Goal: Information Seeking & Learning: Learn about a topic

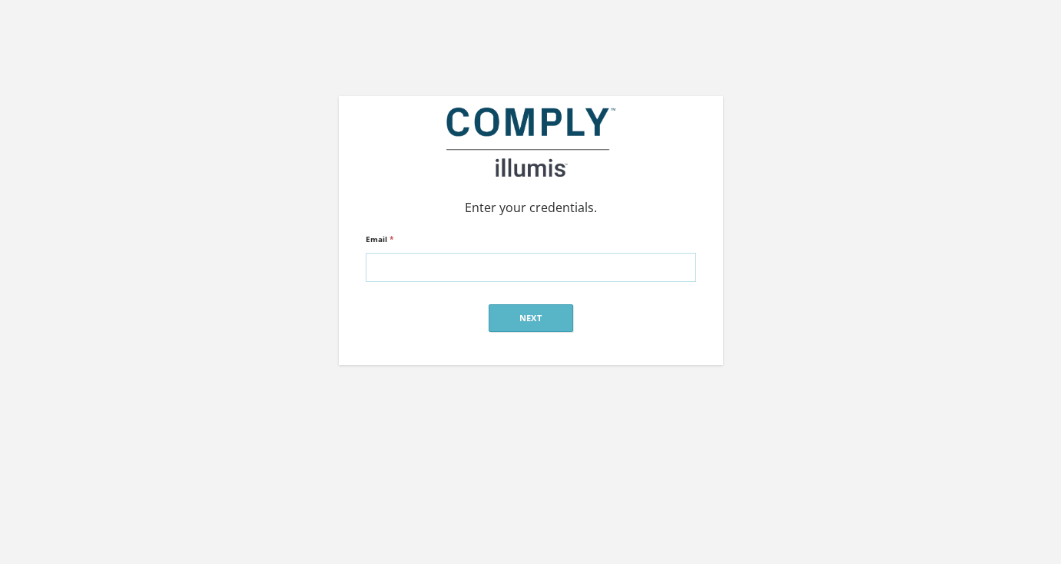
type input "alex@silverstreetstrategies.com"
click input "submit" at bounding box center [0, 0] width 0 height 0
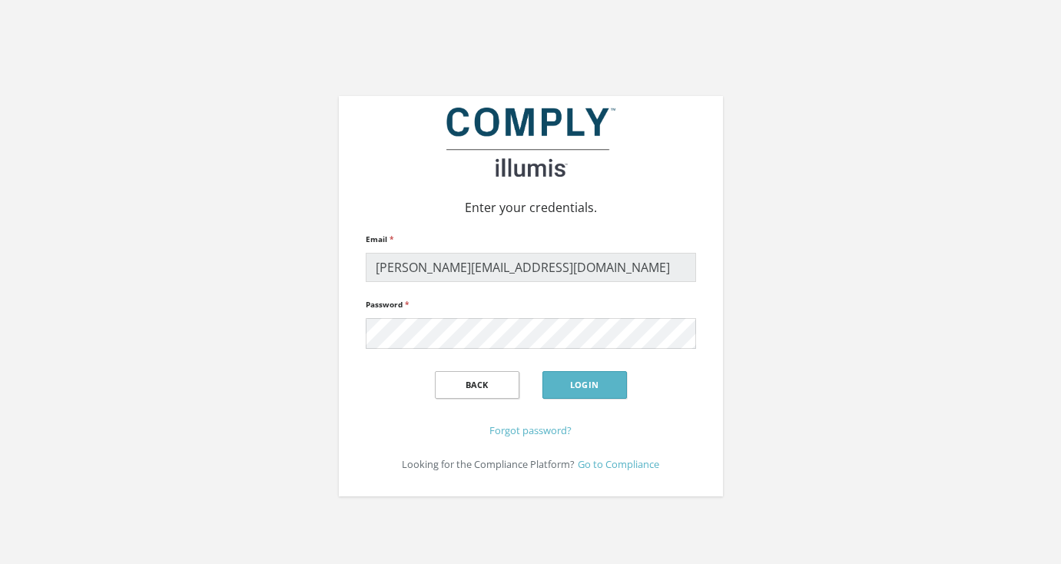
click input "submit" at bounding box center [0, 0] width 0 height 0
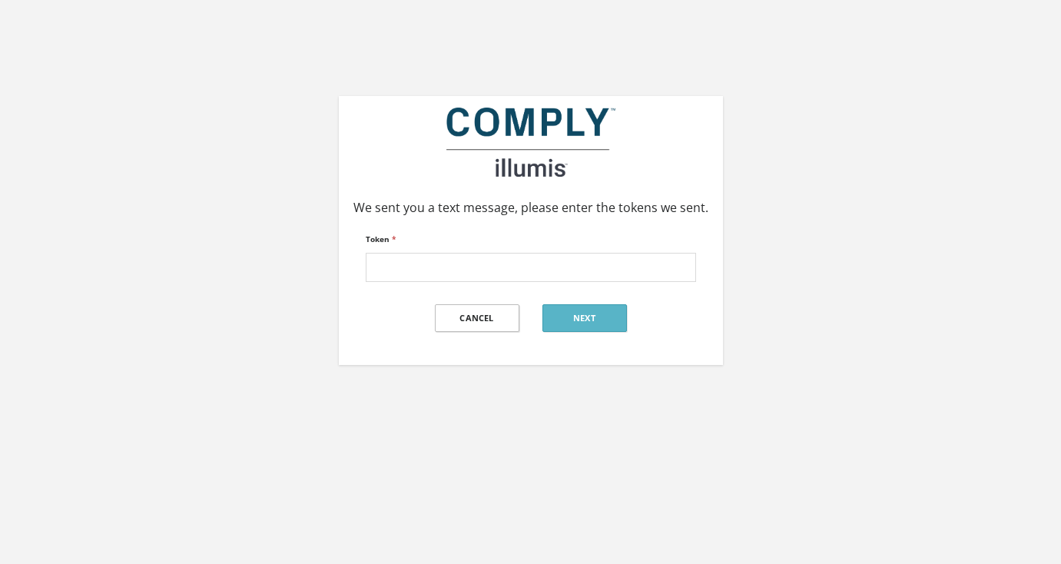
click at [343, 417] on div "We sent you a text message, please enter the tokens we sent. Token * Cancel Next" at bounding box center [530, 266] width 1061 height 533
click at [407, 260] on input "Token *" at bounding box center [531, 267] width 330 height 29
type input "680370"
click at [568, 321] on button "Next" at bounding box center [585, 318] width 85 height 28
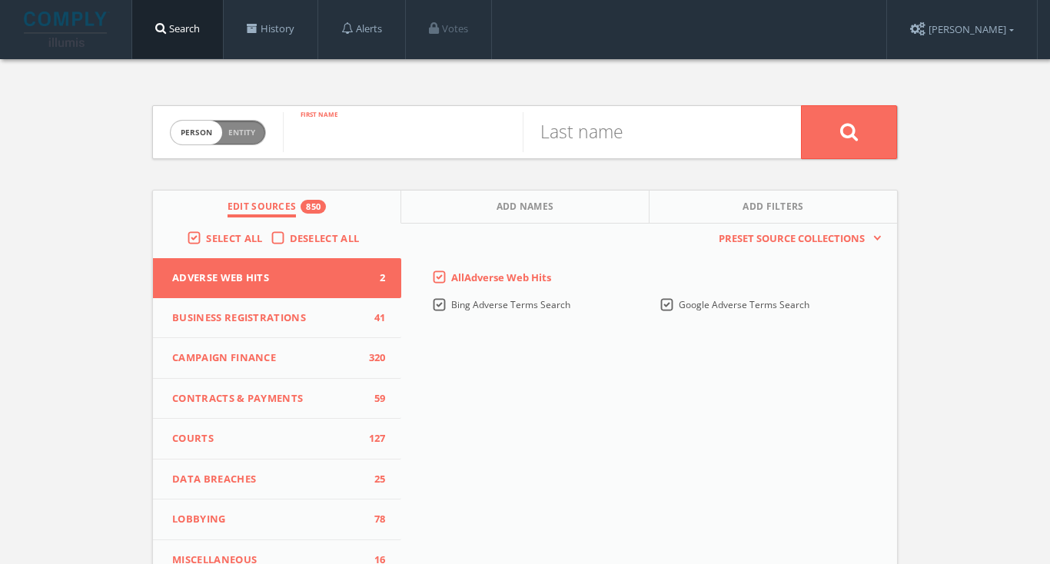
click at [460, 134] on input "text" at bounding box center [403, 132] width 240 height 40
click at [242, 127] on span "Entity" at bounding box center [241, 133] width 27 height 12
checkbox input "true"
click at [367, 119] on input "text" at bounding box center [542, 132] width 518 height 40
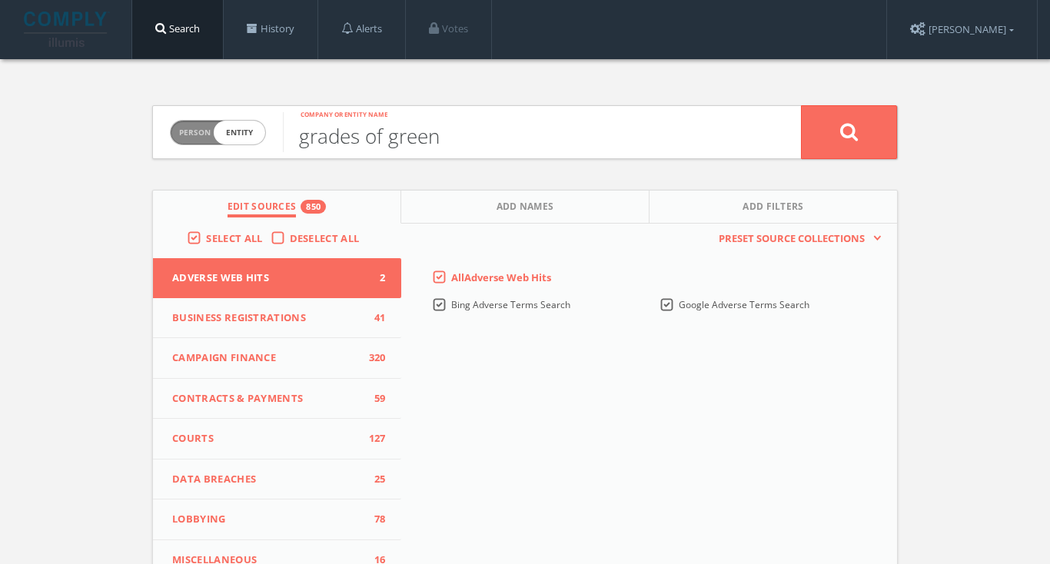
type input "grades of green"
click at [848, 131] on button at bounding box center [849, 132] width 96 height 54
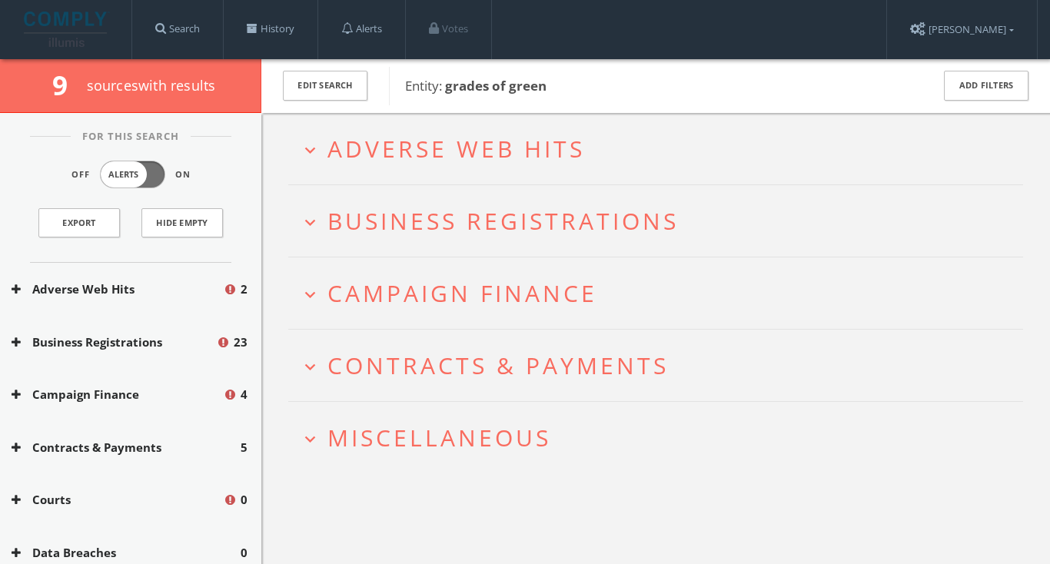
click at [500, 138] on span "Adverse Web Hits" at bounding box center [455, 149] width 257 height 32
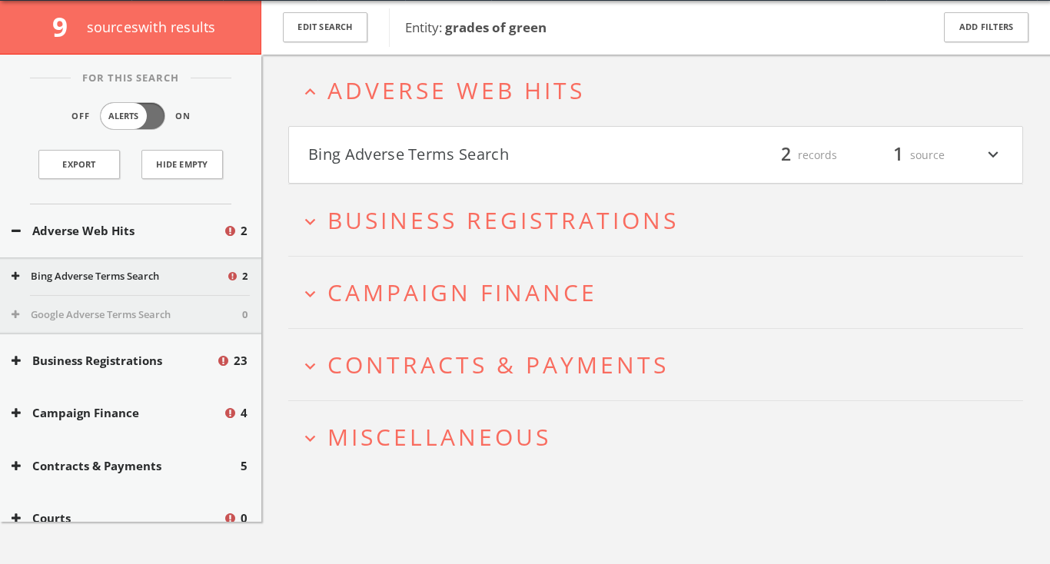
click at [500, 138] on h4 "Bing Adverse Terms Search filter_list 2 records 1 source expand_more" at bounding box center [655, 155] width 733 height 57
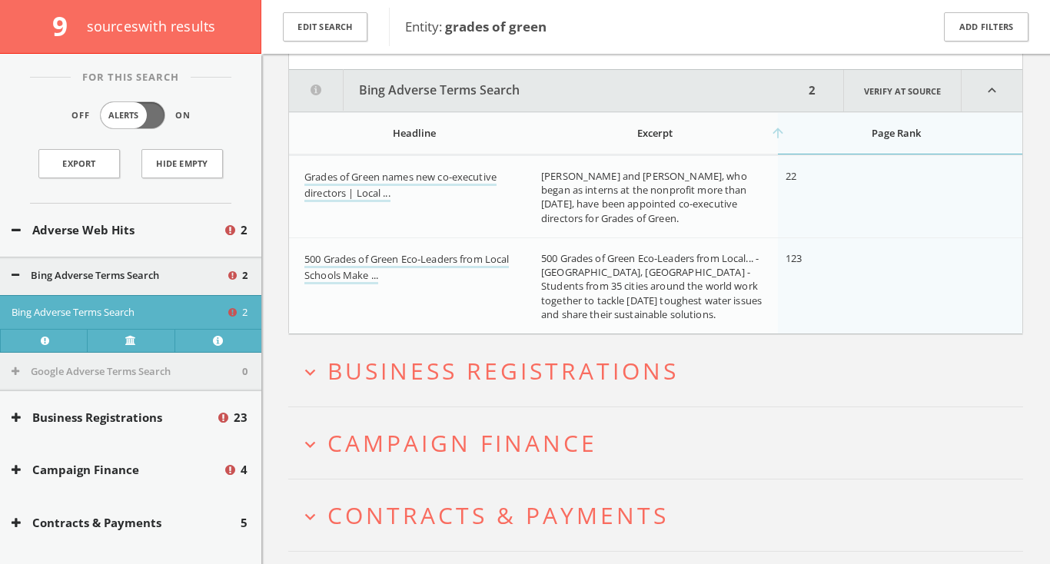
scroll to position [188, 0]
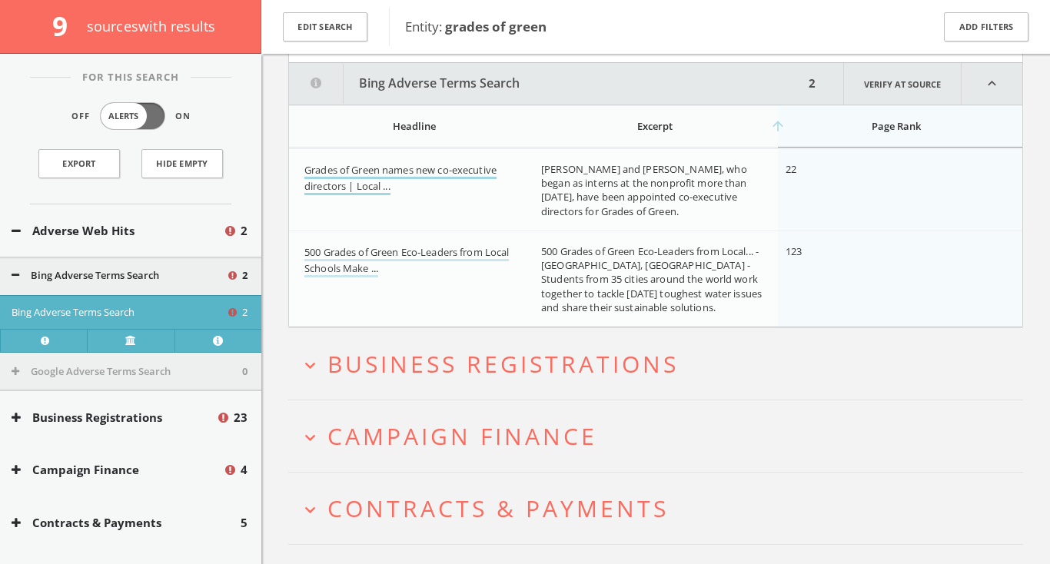
click at [479, 168] on link "Grades of Green names new co-executive directors | Local ..." at bounding box center [400, 179] width 192 height 32
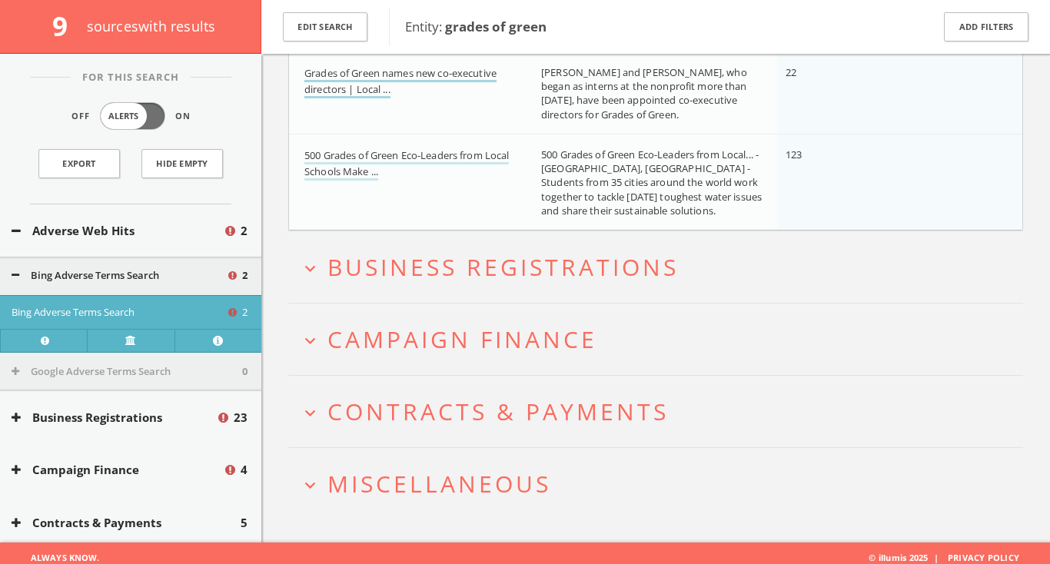
scroll to position [296, 0]
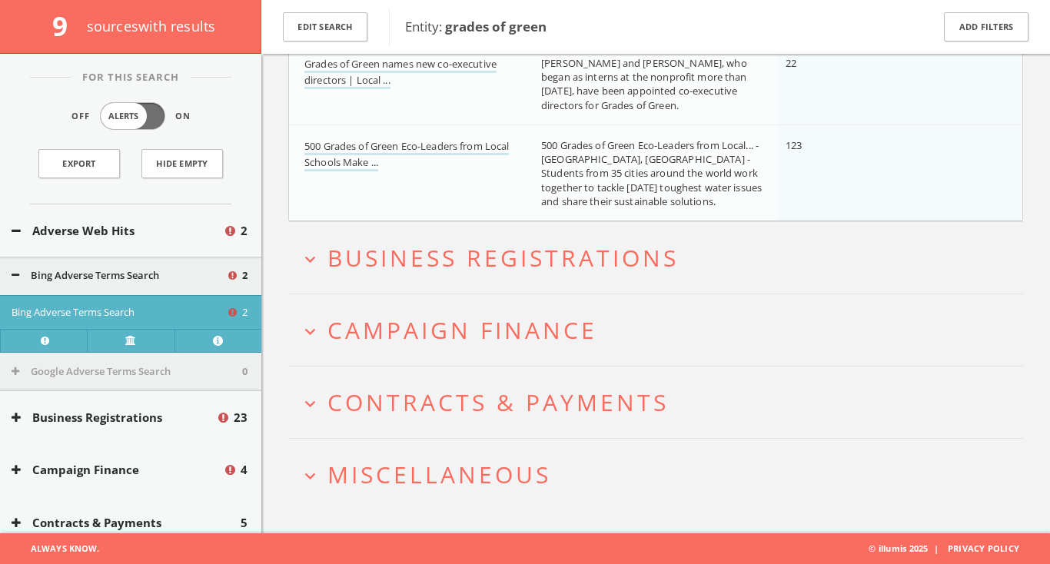
click at [643, 261] on span "Business Registrations" at bounding box center [502, 258] width 351 height 32
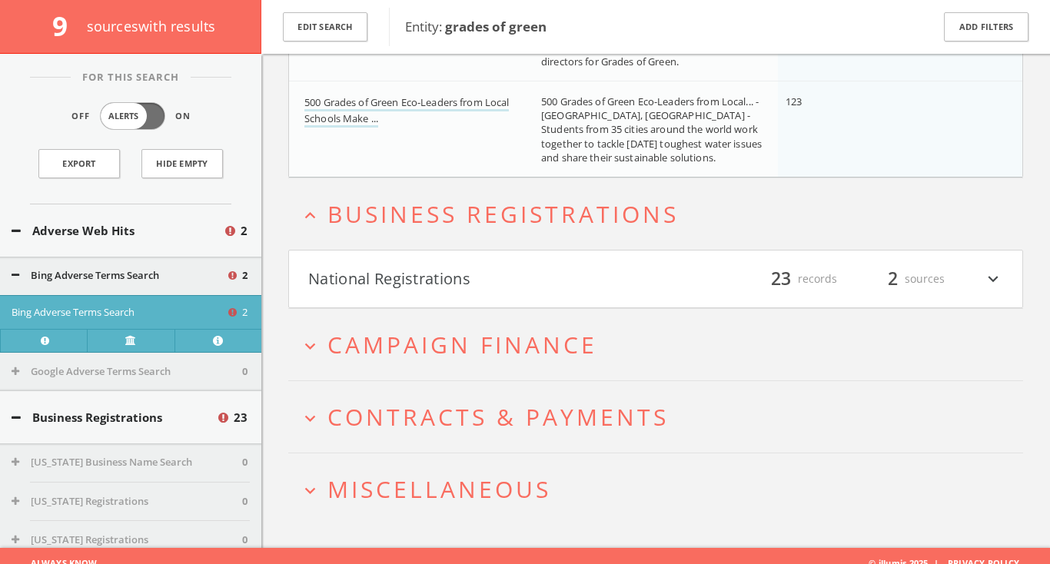
scroll to position [351, 0]
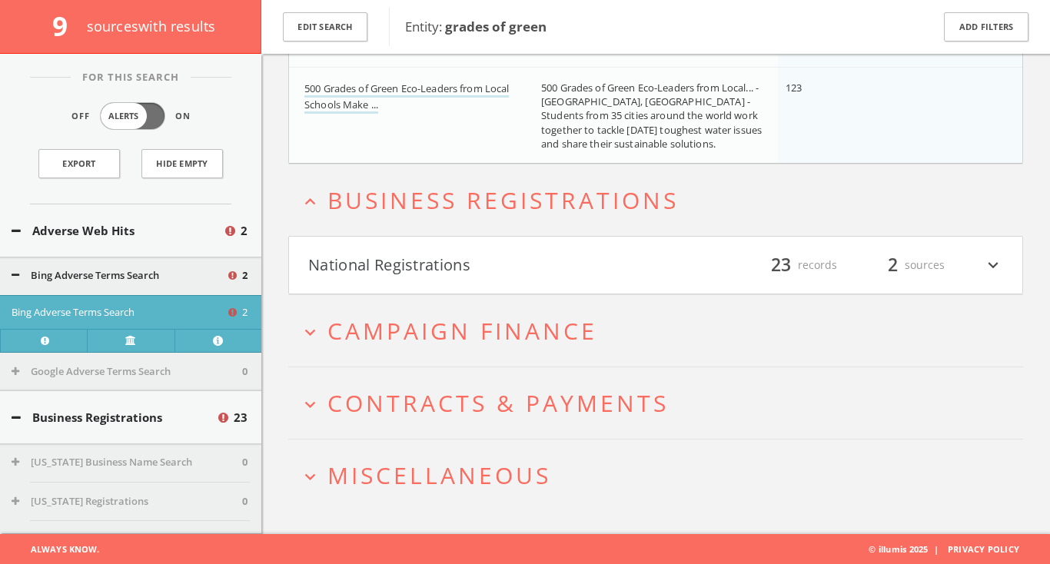
click at [643, 261] on button "National Registrations" at bounding box center [481, 265] width 347 height 26
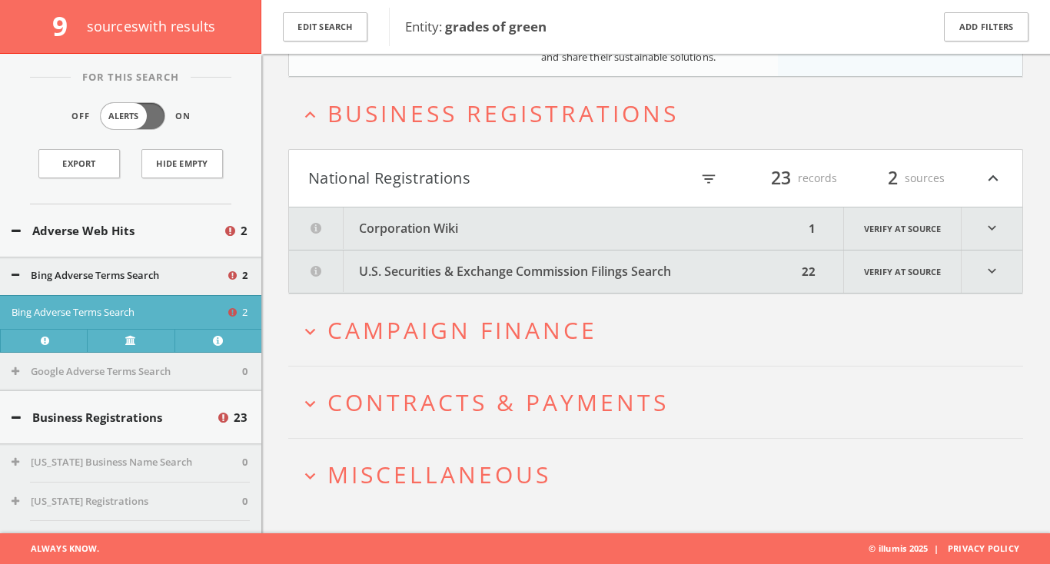
click at [537, 317] on span "Campaign Finance" at bounding box center [462, 330] width 270 height 32
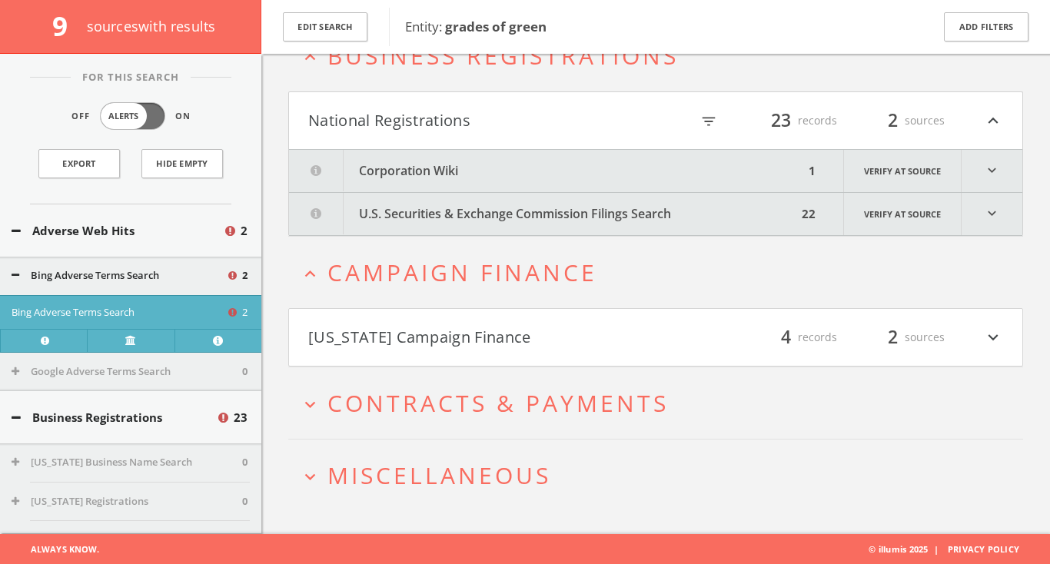
click at [525, 352] on h4 "California Campaign Finance filter_list 4 records 2 sources expand_more" at bounding box center [655, 337] width 733 height 57
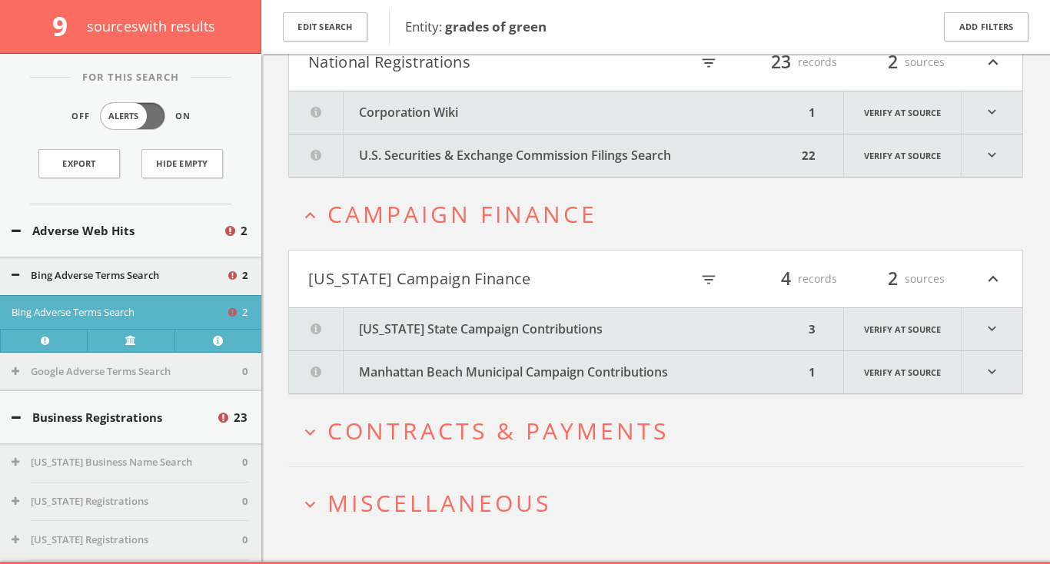
scroll to position [583, 0]
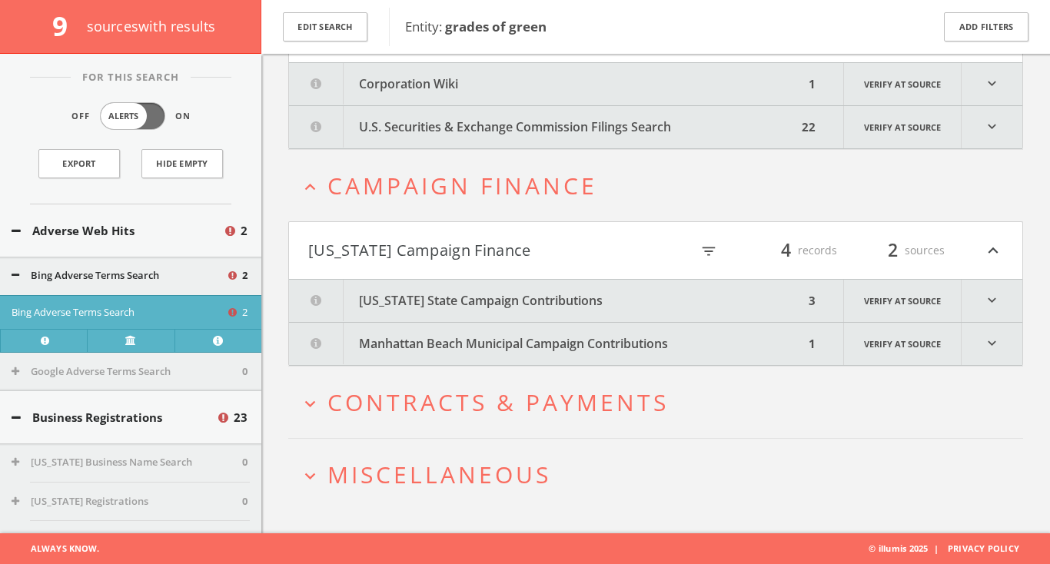
click at [512, 402] on span "Contracts & Payments" at bounding box center [497, 403] width 341 height 32
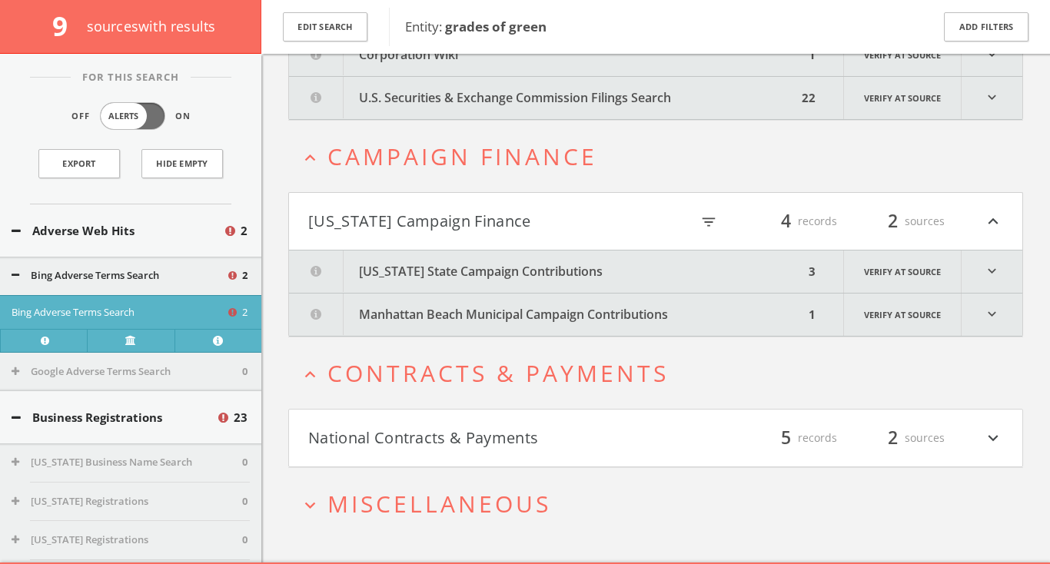
scroll to position [640, 0]
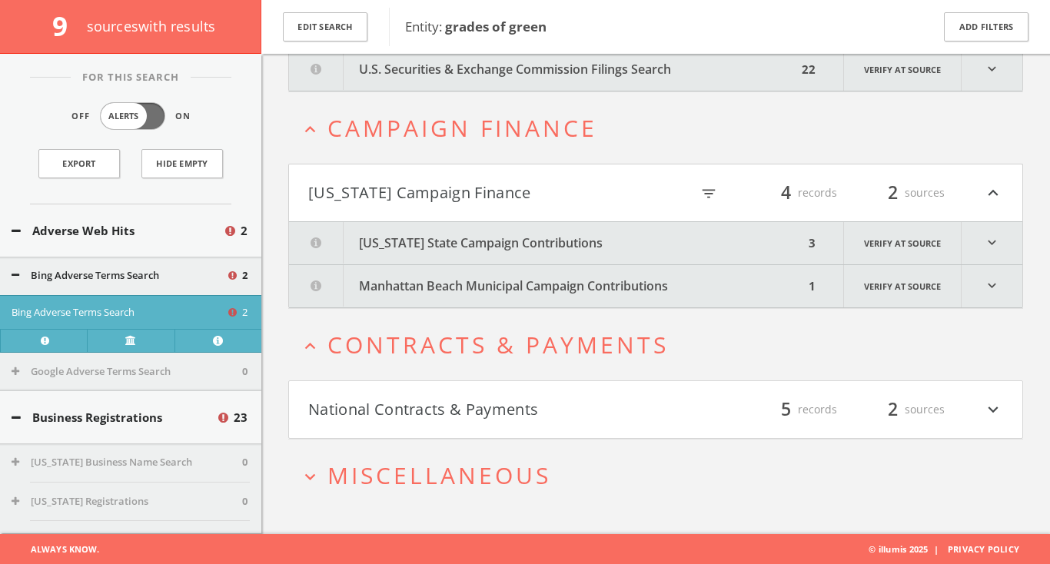
click at [488, 470] on span "Miscellaneous" at bounding box center [439, 476] width 224 height 32
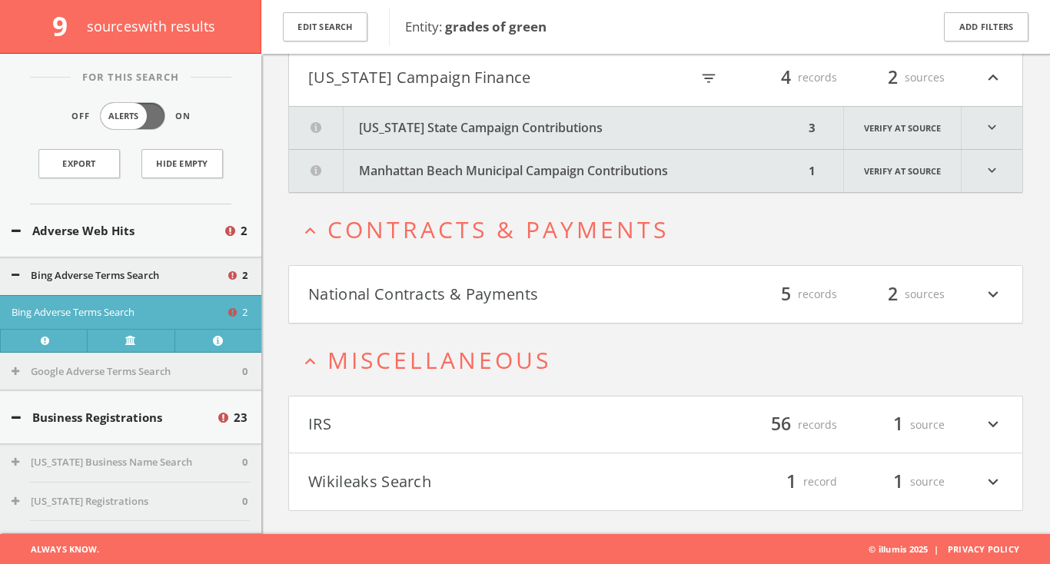
scroll to position [0, 0]
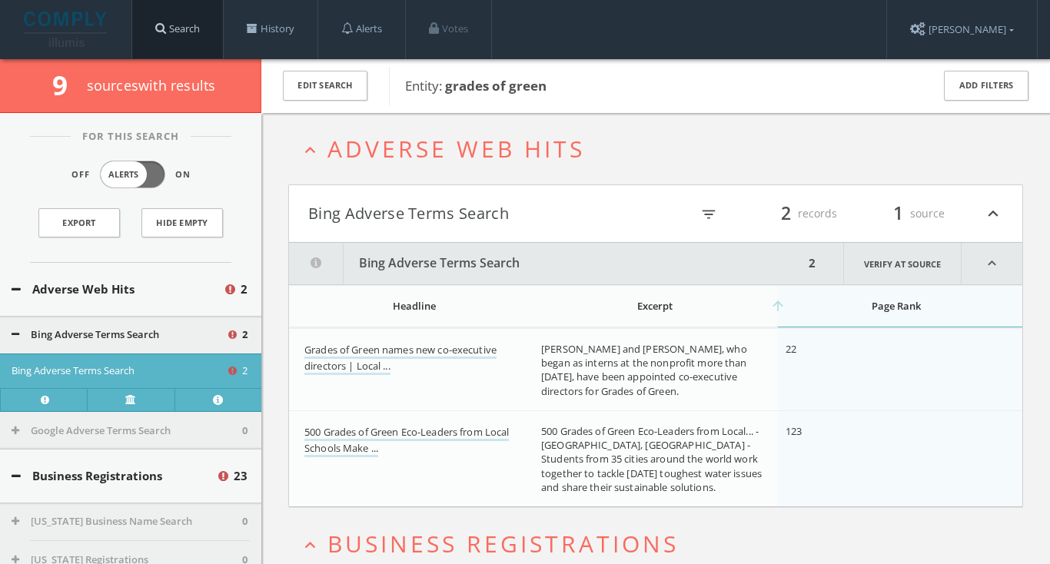
click at [217, 41] on link "Search" at bounding box center [177, 29] width 91 height 58
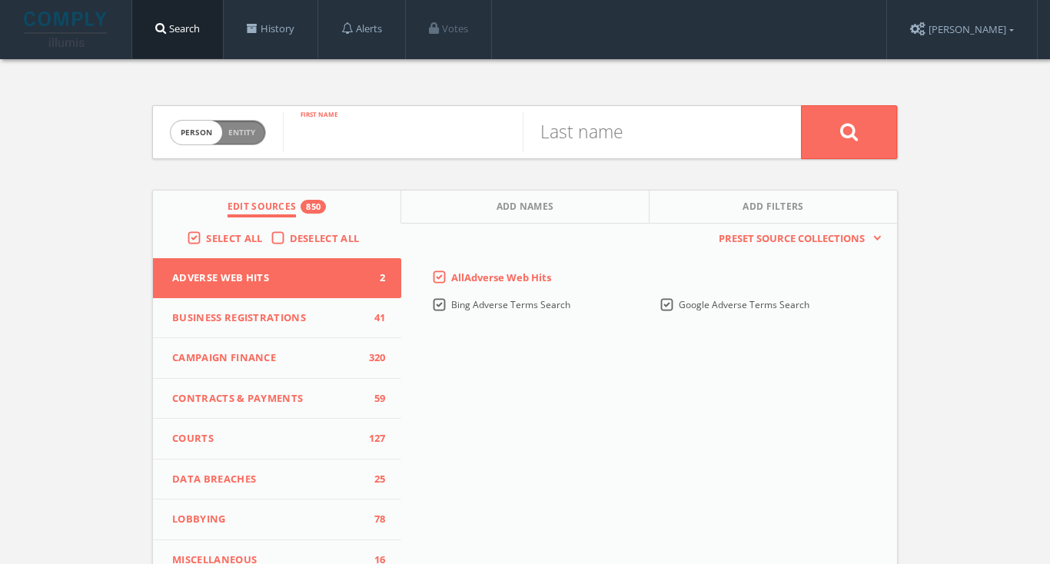
click at [367, 134] on input "text" at bounding box center [403, 132] width 240 height 40
type input "kelley"
paste input "Lê"
type input "z"
paste input "Lê"
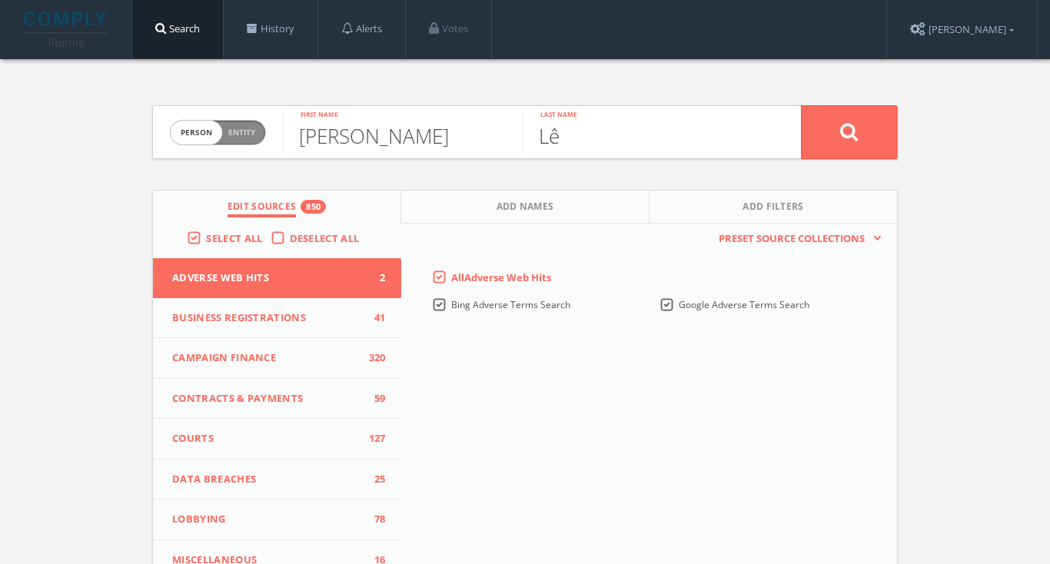
type input "Lê"
click at [848, 131] on button at bounding box center [849, 132] width 96 height 54
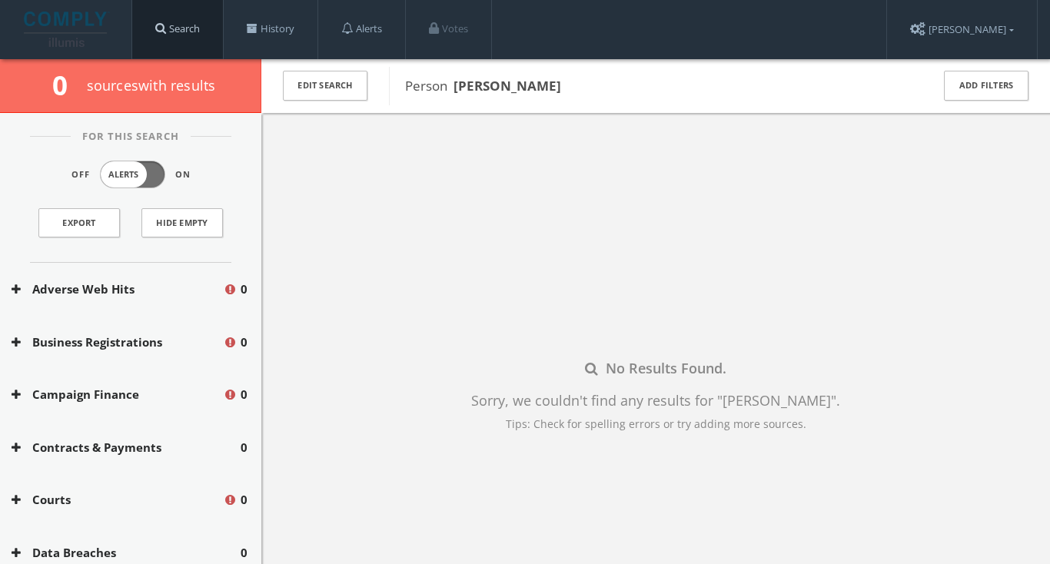
click at [211, 18] on link "Search" at bounding box center [177, 29] width 91 height 58
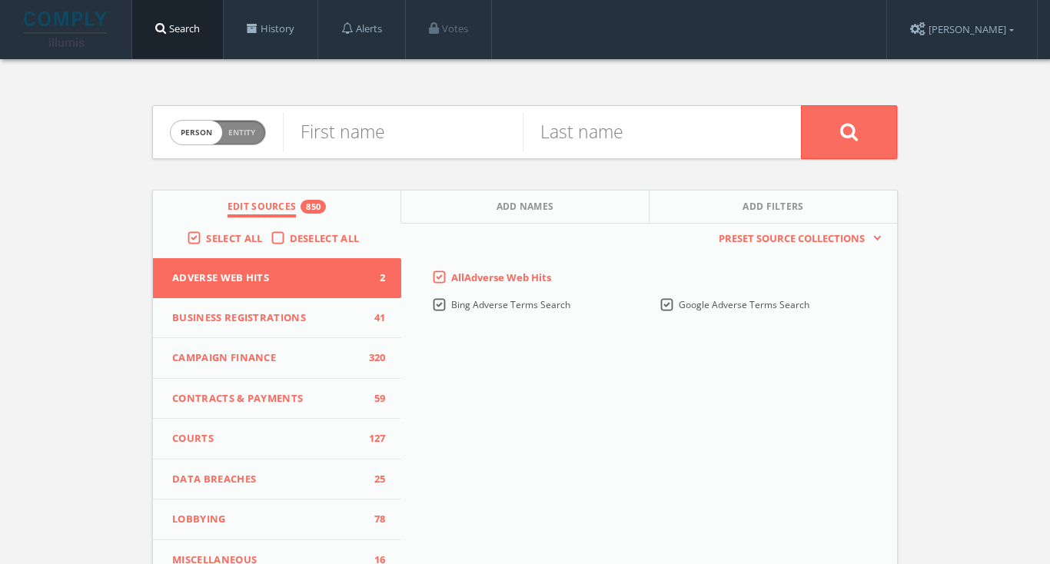
click at [246, 127] on span "Entity" at bounding box center [241, 133] width 27 height 12
checkbox input "true"
click at [354, 133] on input "text" at bounding box center [542, 132] width 518 height 40
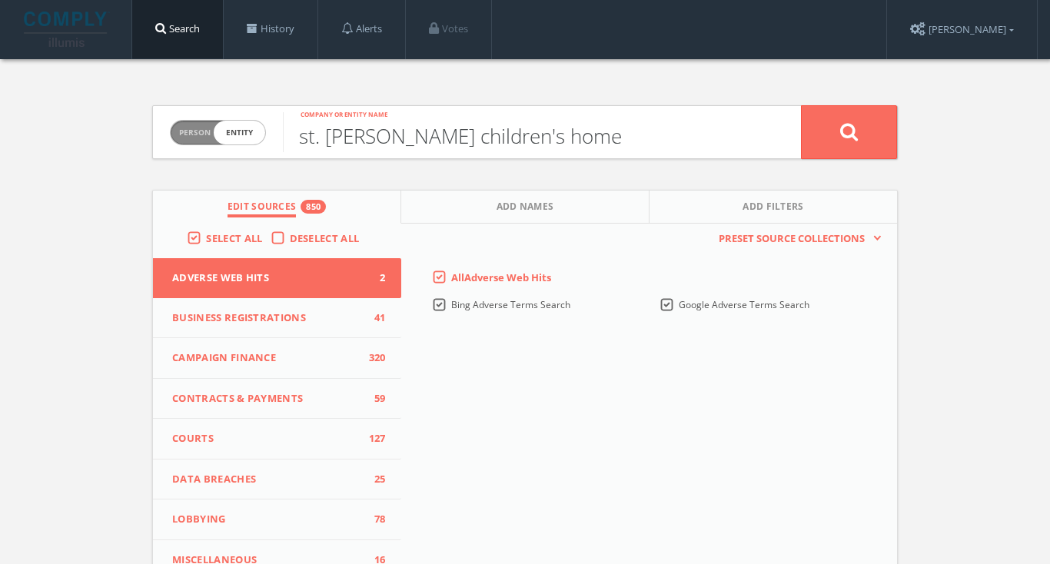
type input "st. [PERSON_NAME] children's home"
click at [848, 131] on button at bounding box center [849, 132] width 96 height 54
